Goal: Find specific page/section: Find specific page/section

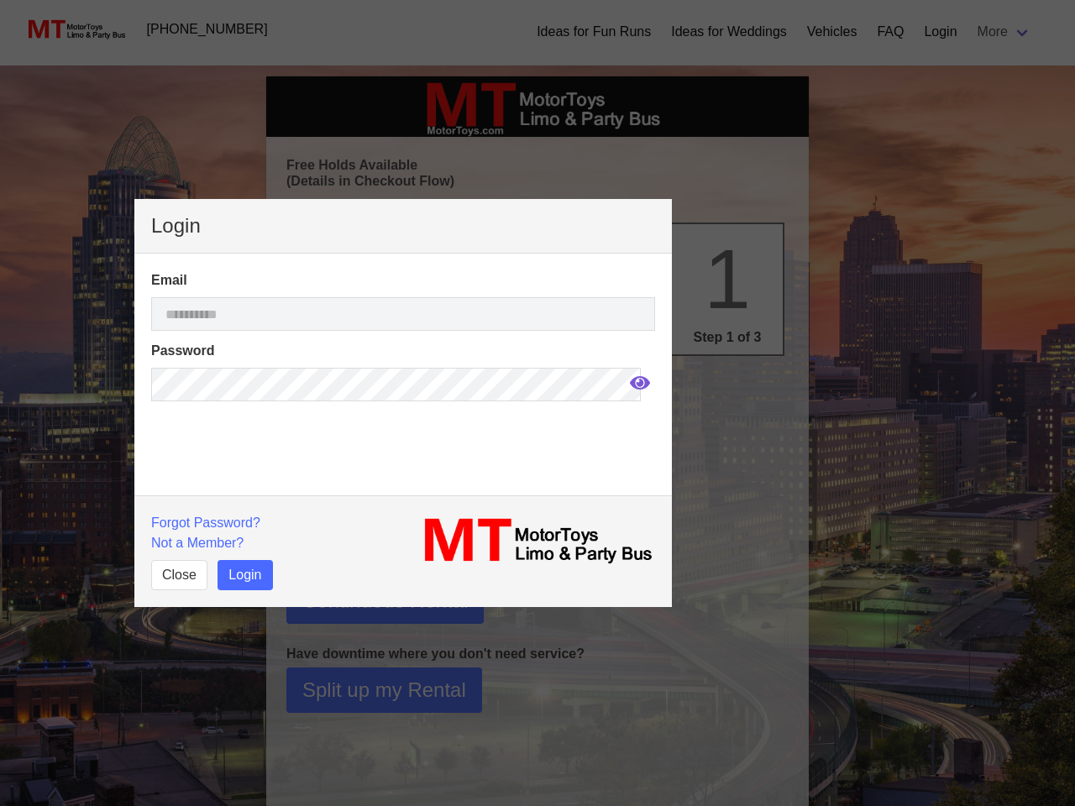
select select
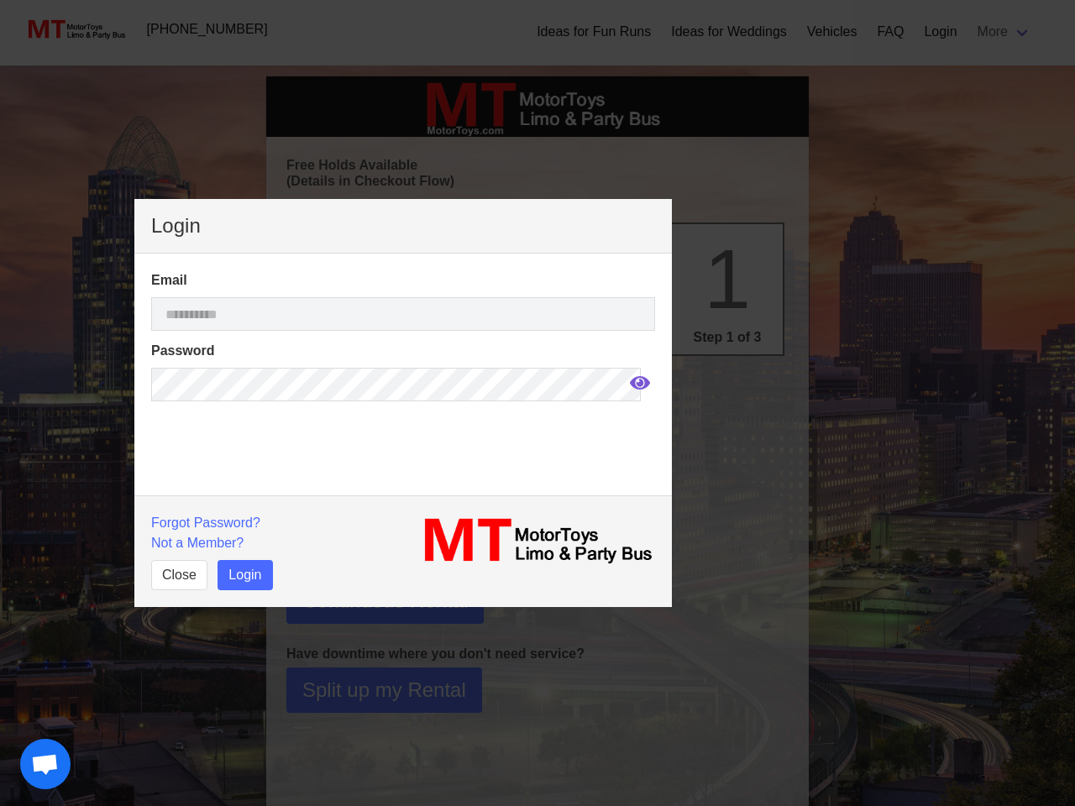
click at [630, 383] on icon at bounding box center [640, 382] width 20 height 13
click at [203, 522] on p "Forgot Password?" at bounding box center [272, 523] width 242 height 20
click at [197, 543] on p "Not a Member?" at bounding box center [272, 543] width 242 height 20
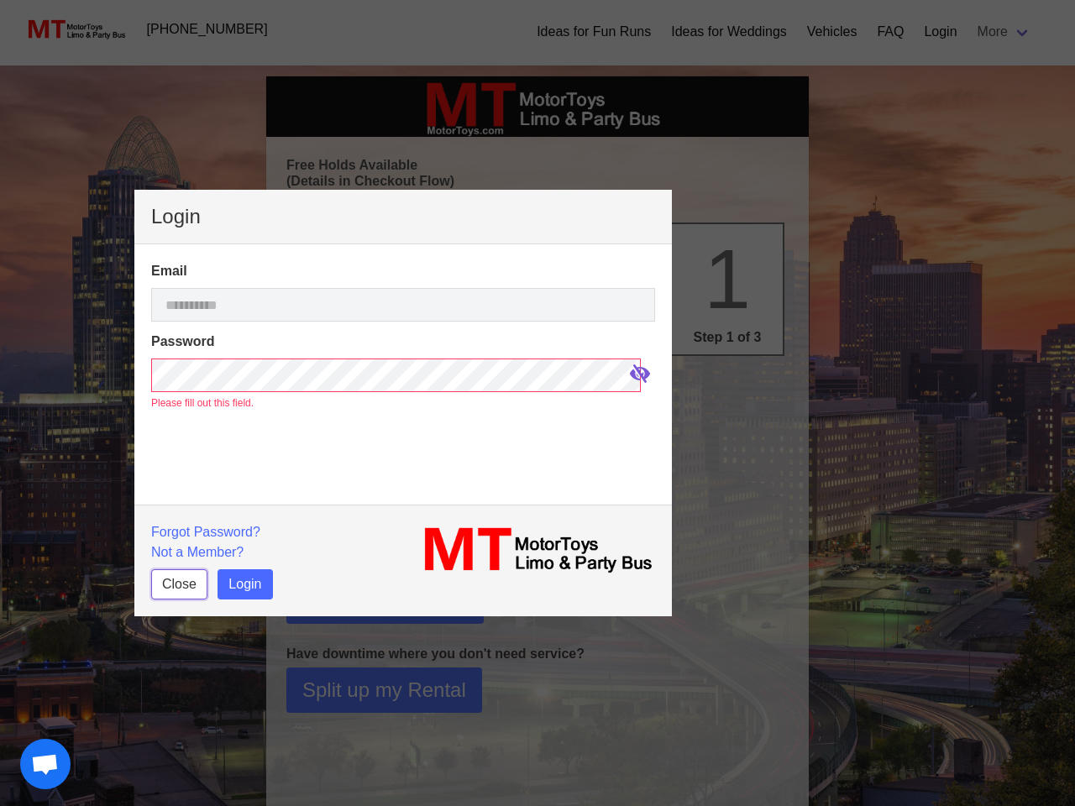
click at [178, 575] on button "Close" at bounding box center [179, 584] width 56 height 30
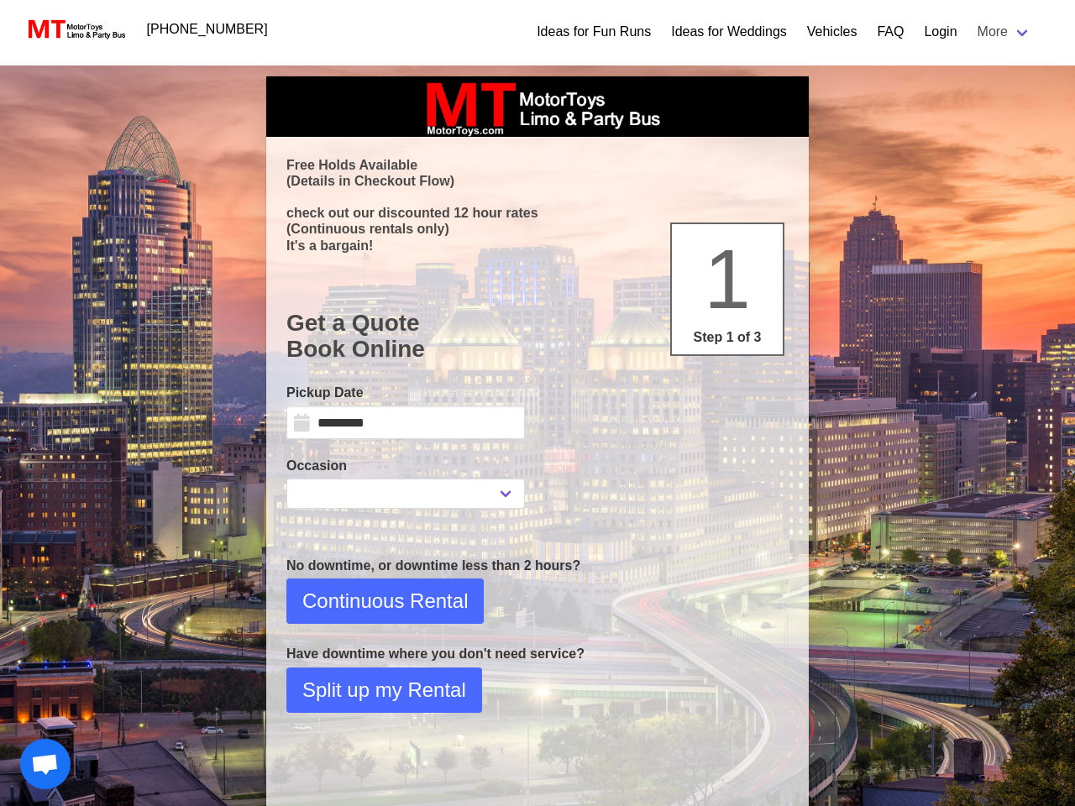
click at [45, 764] on span "Open chat" at bounding box center [45, 766] width 28 height 24
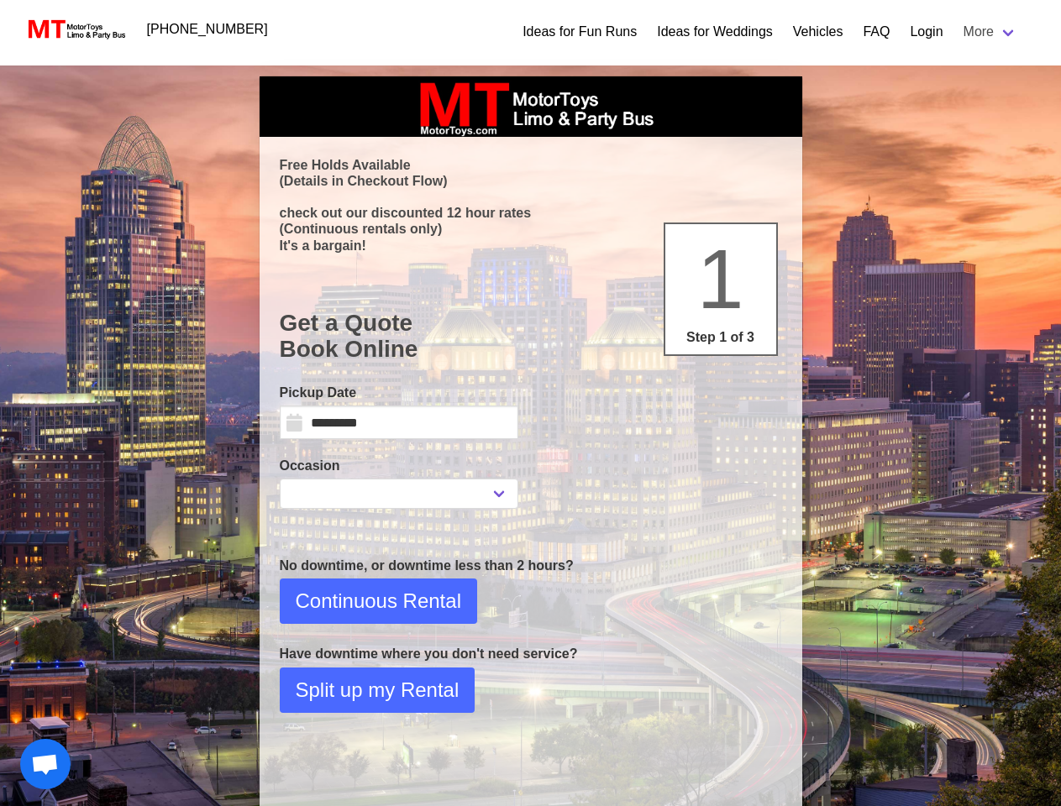
click at [398, 805] on html "[PHONE_NUMBER] Ideas for Fun Runs Ideas for Weddings Vehicles FAQ Login More Bo…" at bounding box center [530, 476] width 1061 height 953
